Goal: Find specific page/section

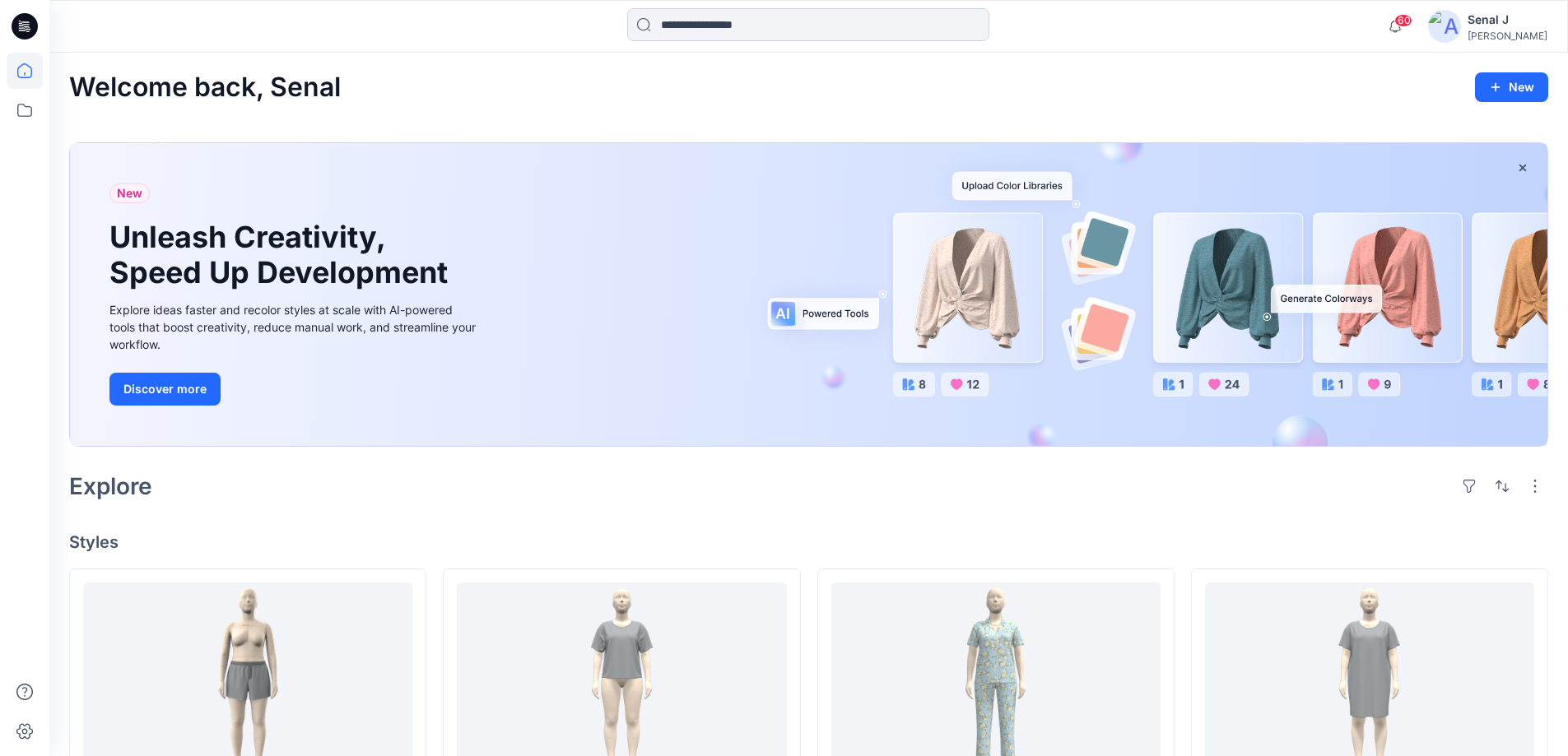
scroll to position [329, 0]
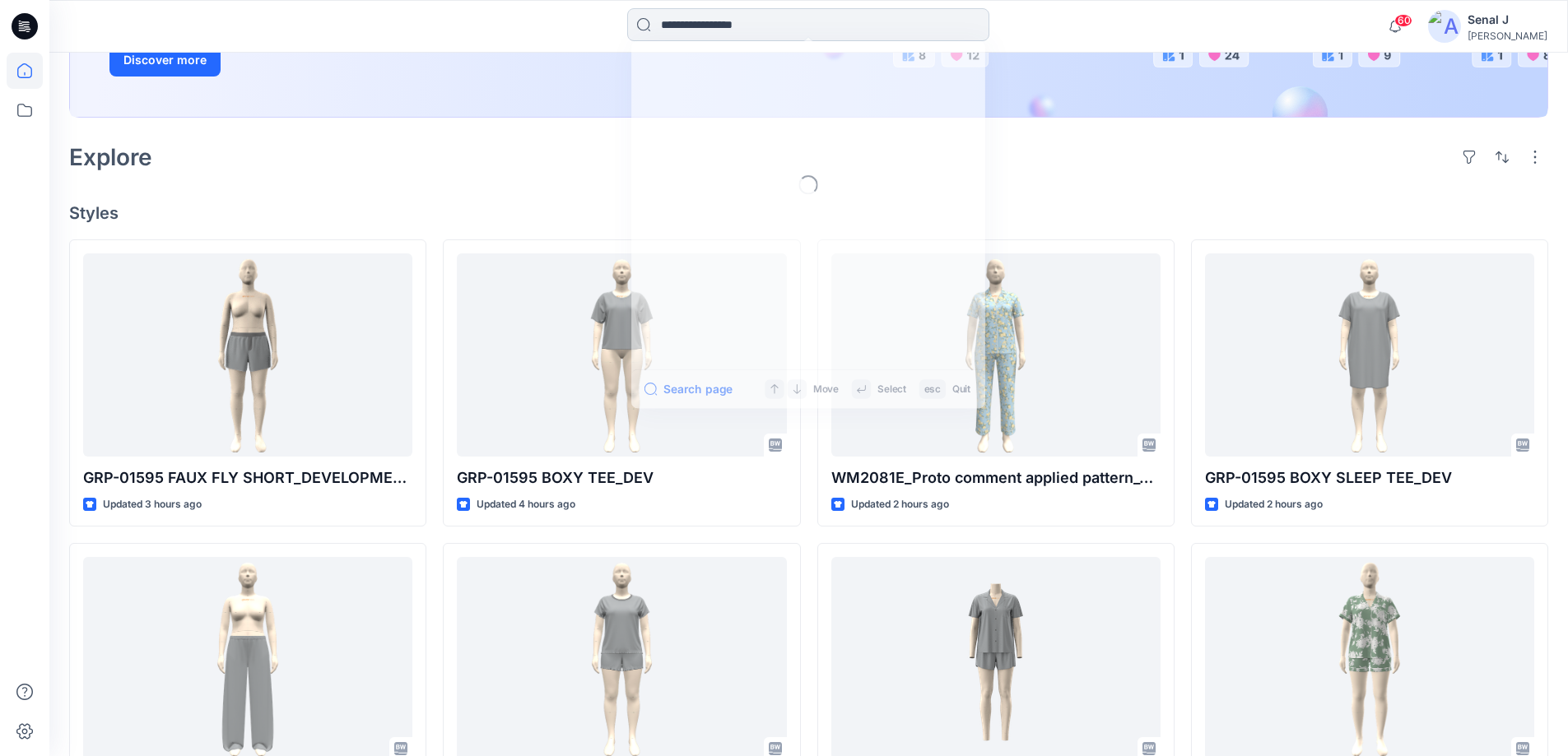
click at [698, 30] on input at bounding box center [808, 25] width 362 height 33
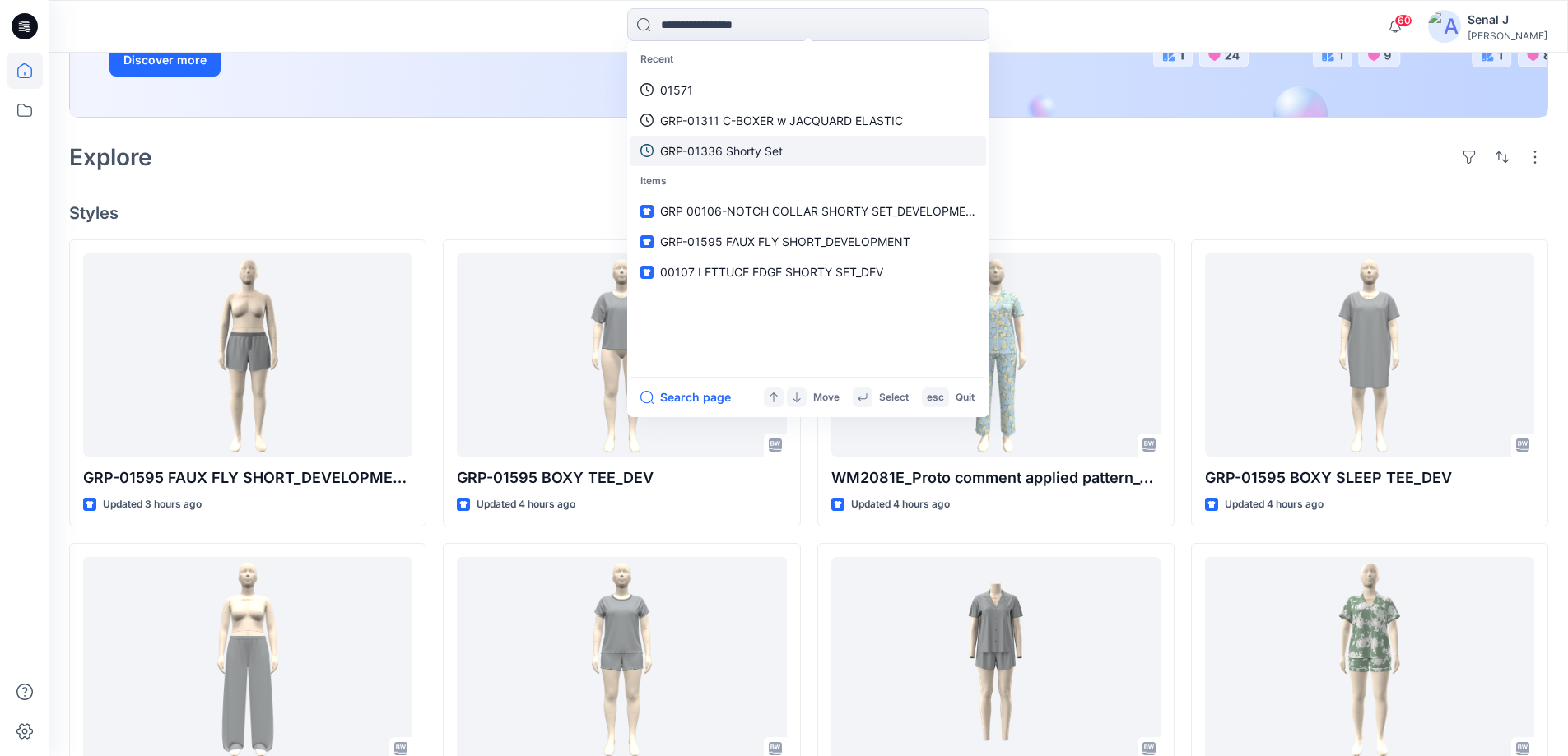
click at [702, 155] on p "GRP-01336 Shorty Set" at bounding box center [721, 151] width 123 height 18
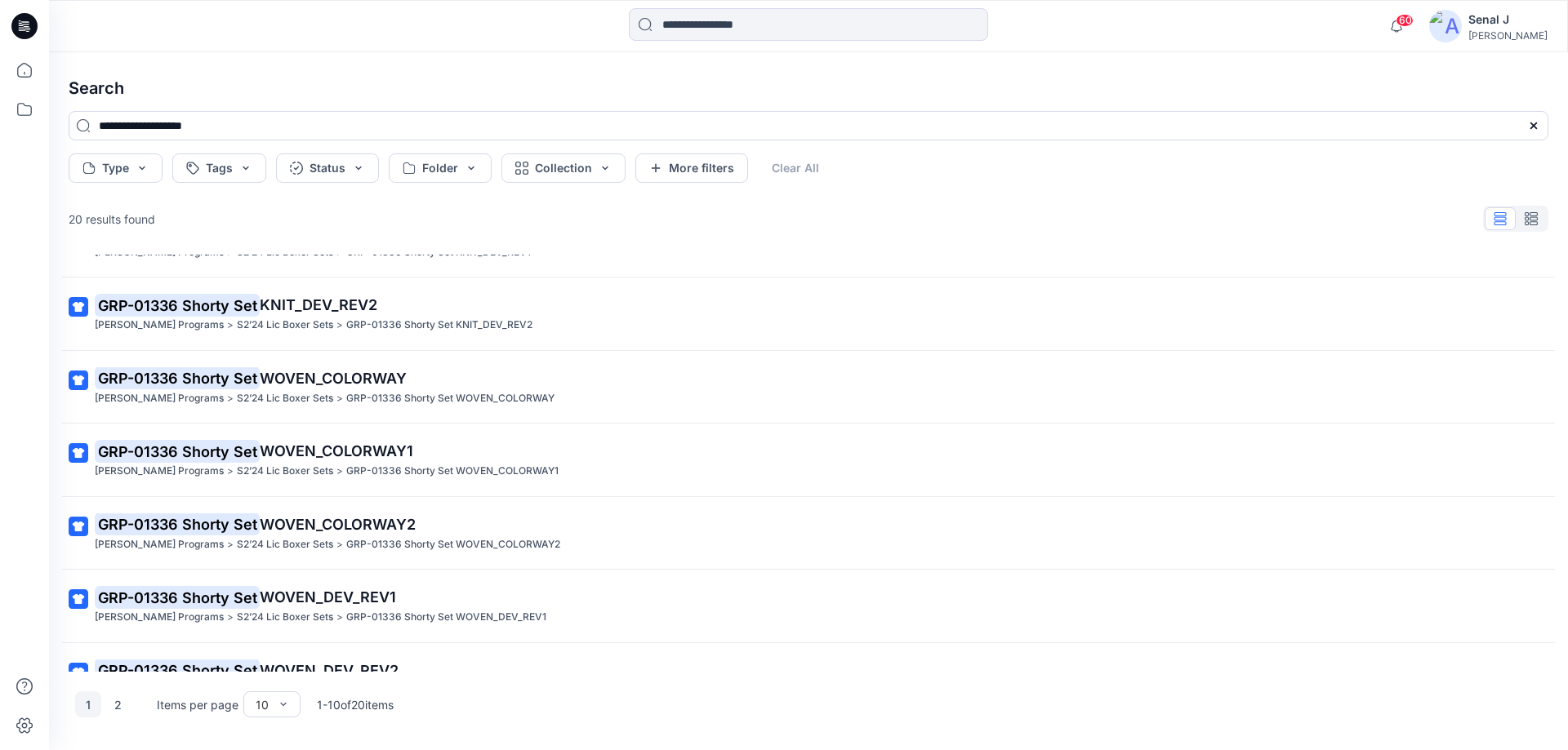
scroll to position [314, 0]
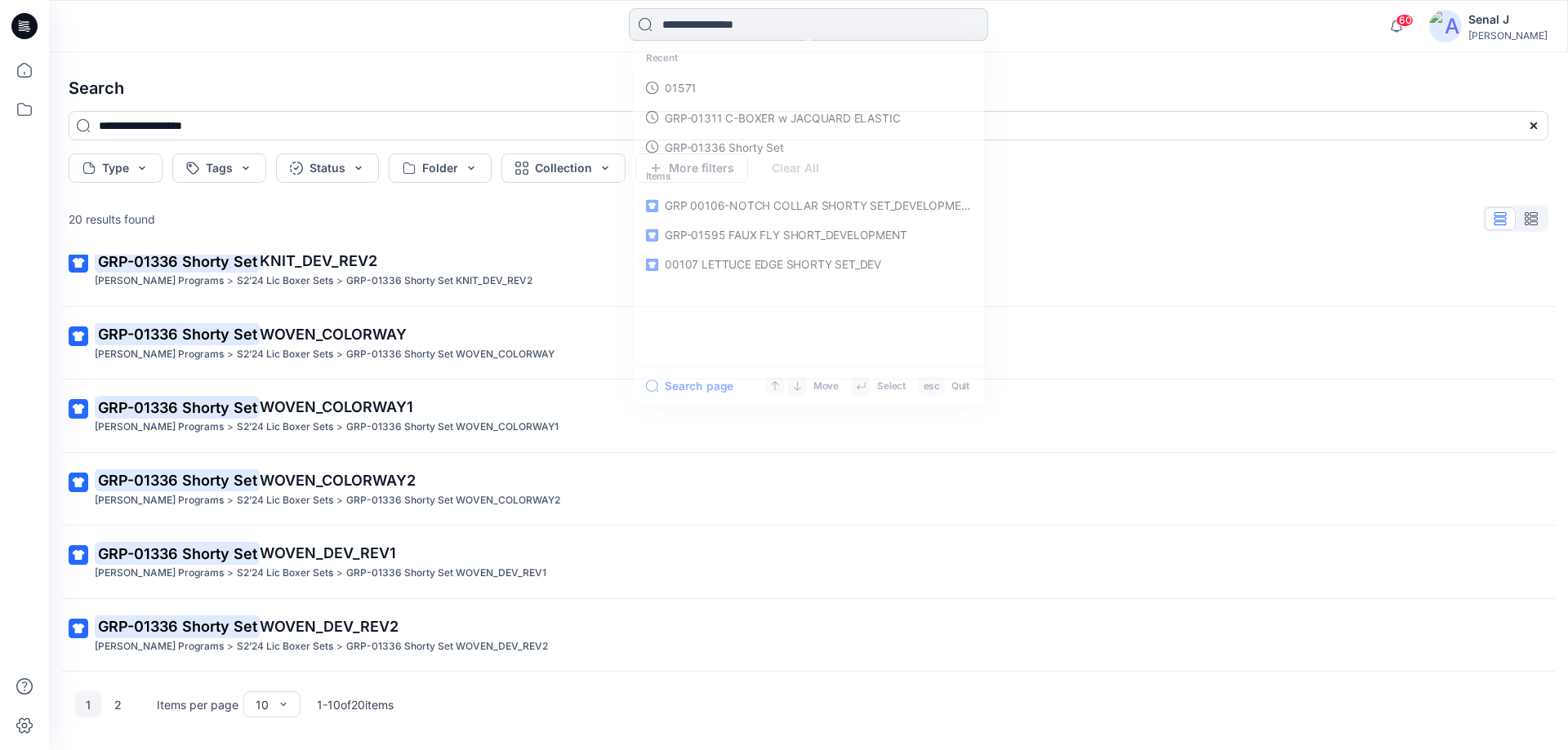
click at [688, 25] on input at bounding box center [808, 24] width 360 height 33
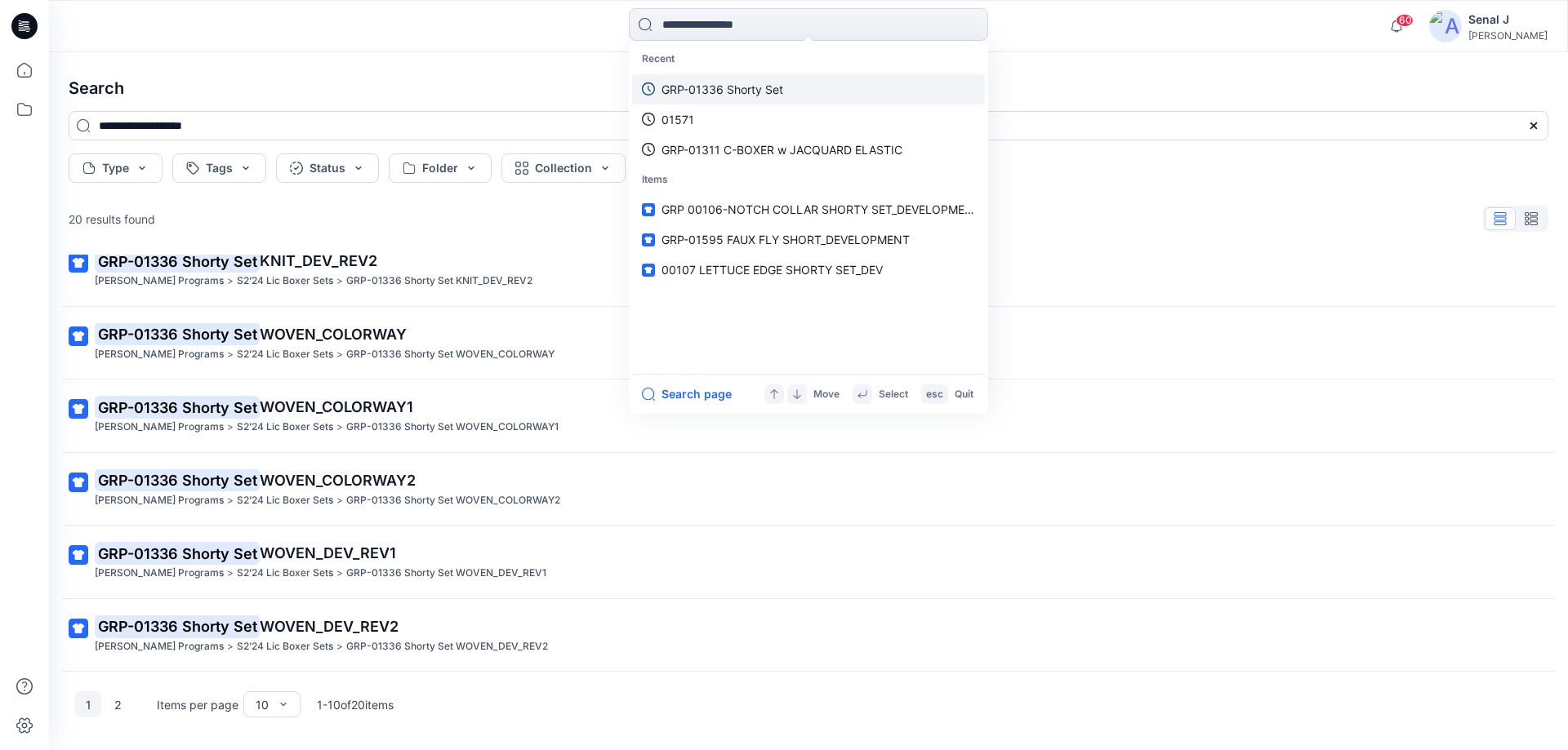
click at [733, 87] on p "GRP-01336 Shorty Set" at bounding box center [722, 90] width 122 height 18
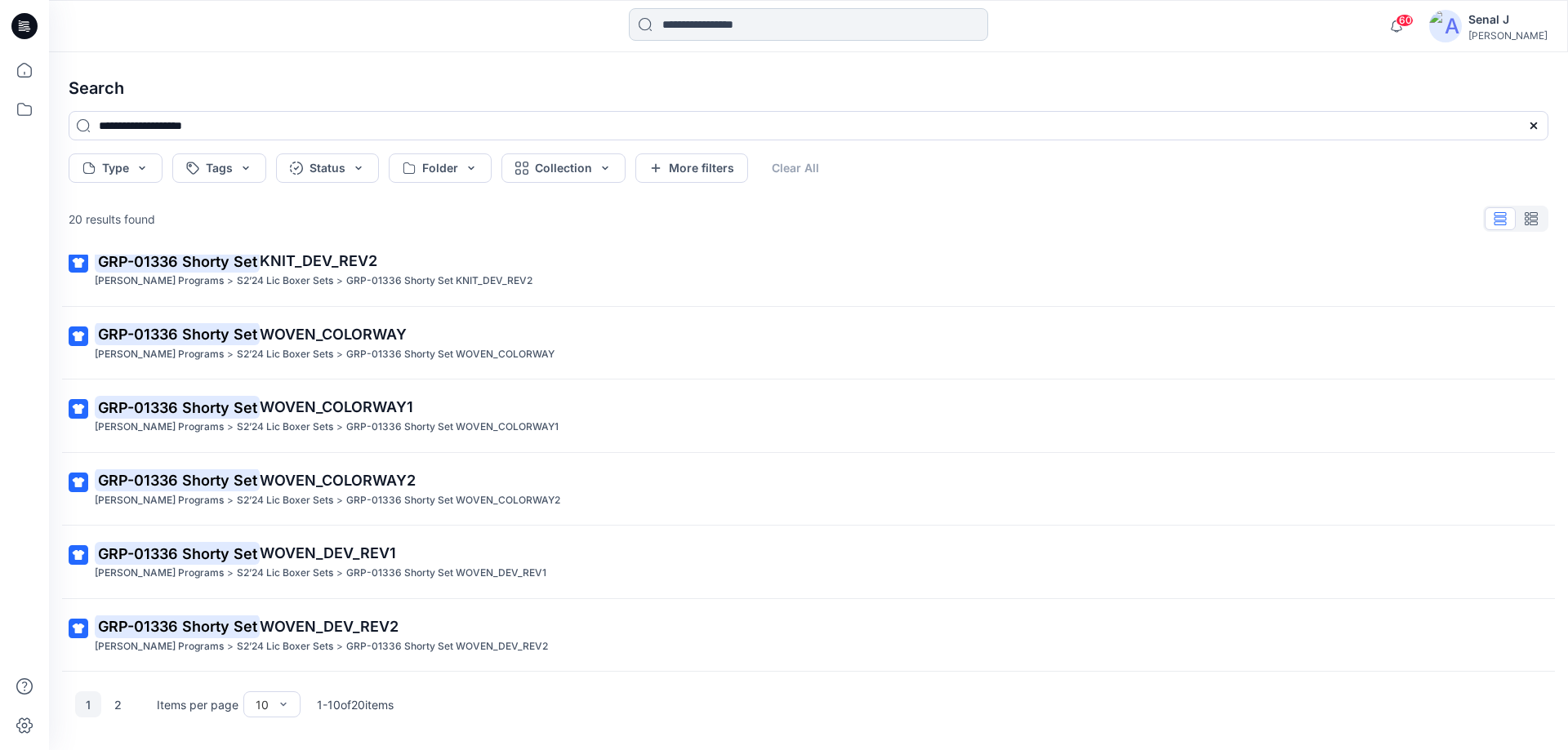
click at [718, 32] on input at bounding box center [808, 24] width 360 height 33
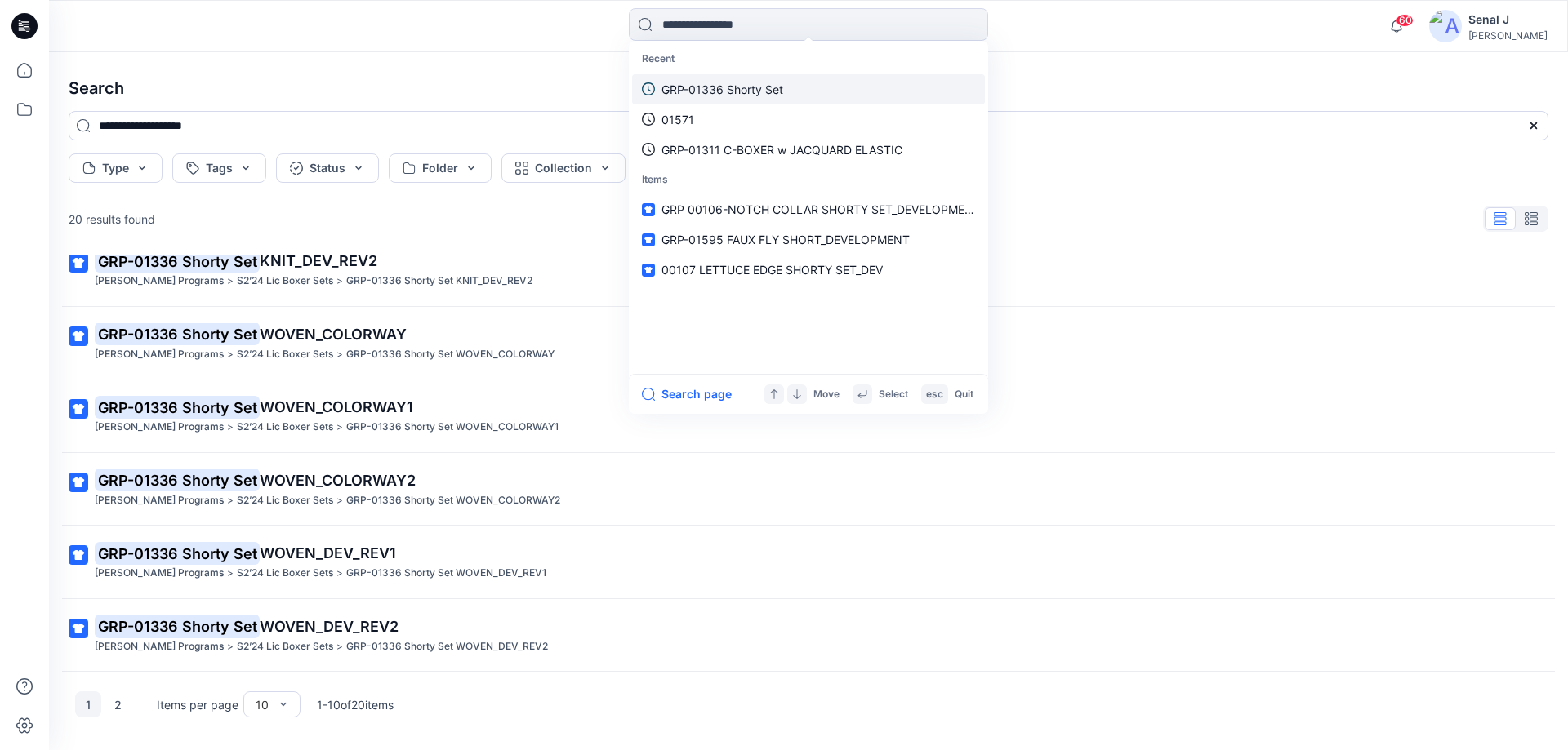
click at [704, 91] on p "GRP-01336 Shorty Set" at bounding box center [722, 90] width 122 height 18
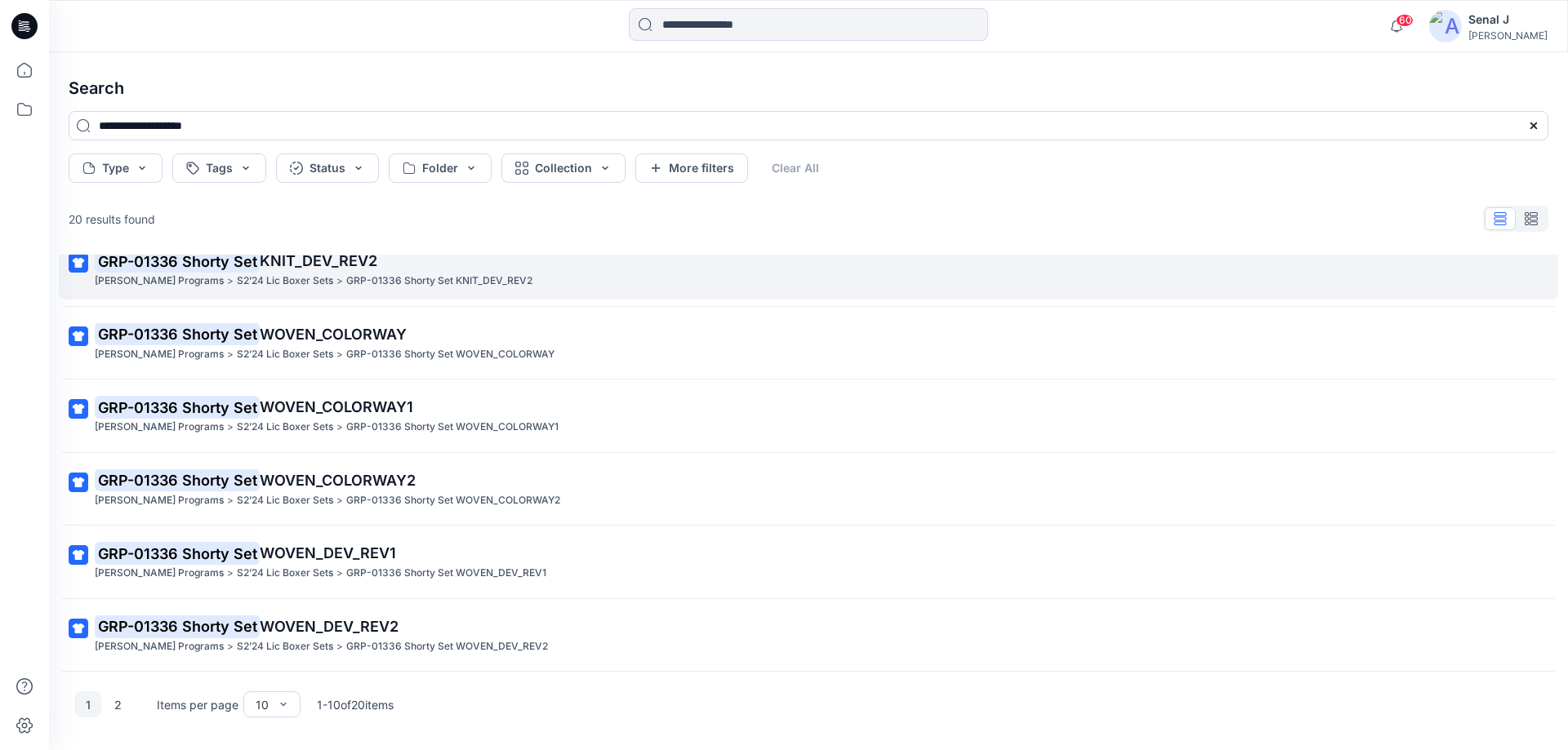
click at [221, 264] on mark "GRP-01336 Shorty Set" at bounding box center [176, 260] width 165 height 22
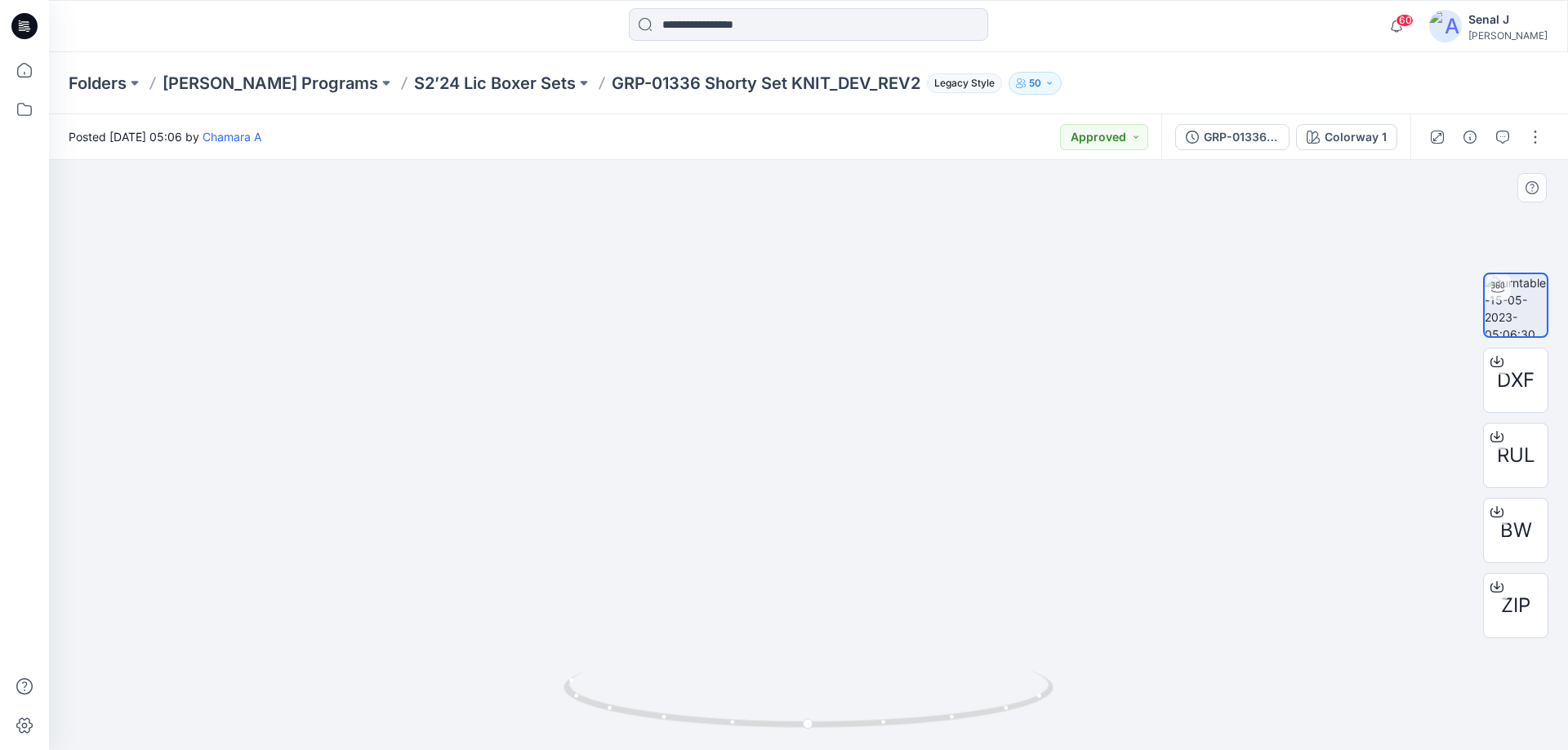
drag, startPoint x: 803, startPoint y: 338, endPoint x: 803, endPoint y: 548, distance: 210.0
click at [803, 548] on img at bounding box center [809, 396] width 472 height 707
drag, startPoint x: 987, startPoint y: 714, endPoint x: 745, endPoint y: 679, distance: 244.5
click at [745, 679] on icon at bounding box center [810, 701] width 494 height 61
drag, startPoint x: 668, startPoint y: 717, endPoint x: 792, endPoint y: 734, distance: 125.2
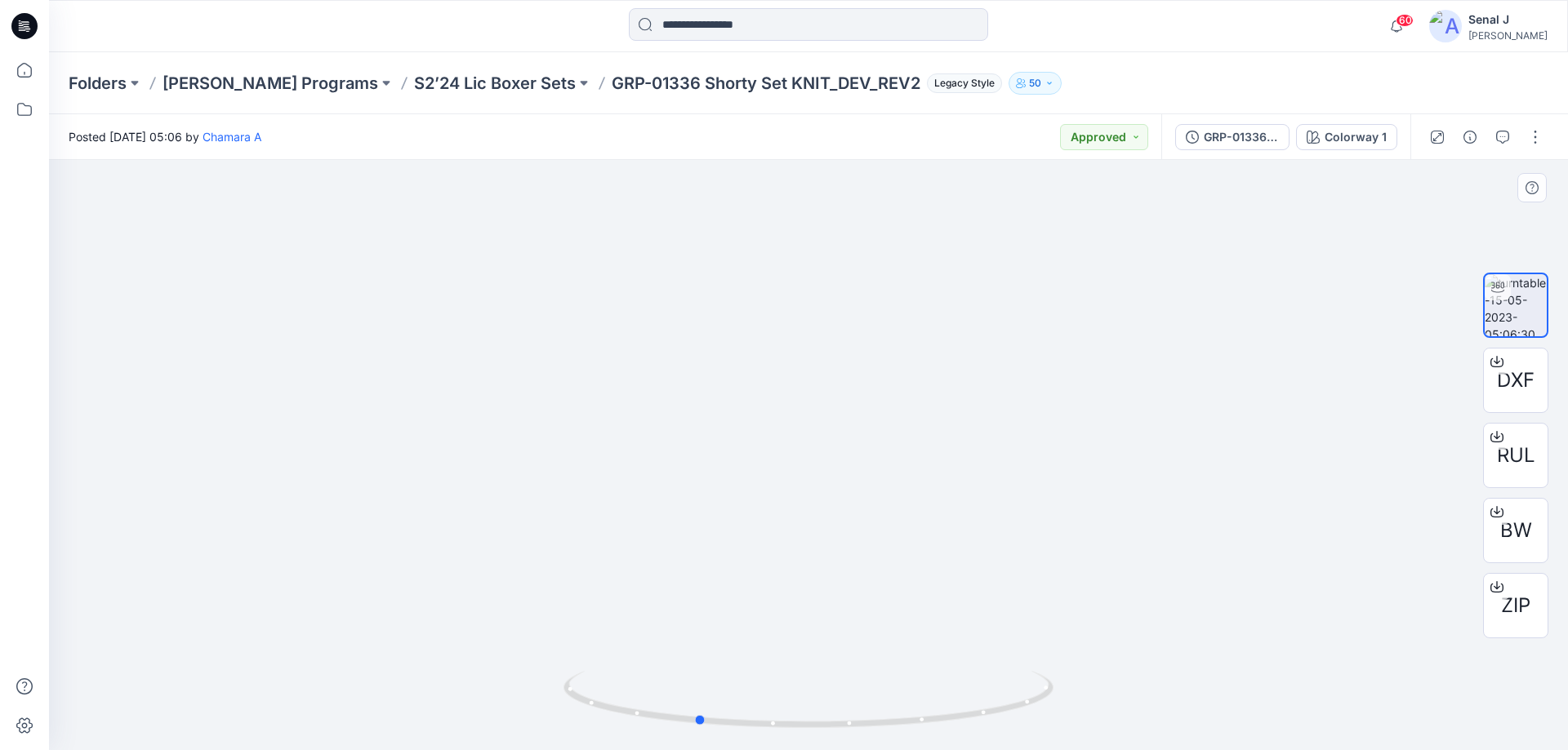
click at [796, 734] on div at bounding box center [808, 709] width 490 height 82
drag, startPoint x: 800, startPoint y: 729, endPoint x: 932, endPoint y: 725, distance: 132.1
click at [932, 725] on icon at bounding box center [810, 701] width 494 height 61
